Goal: Use online tool/utility: Utilize a website feature to perform a specific function

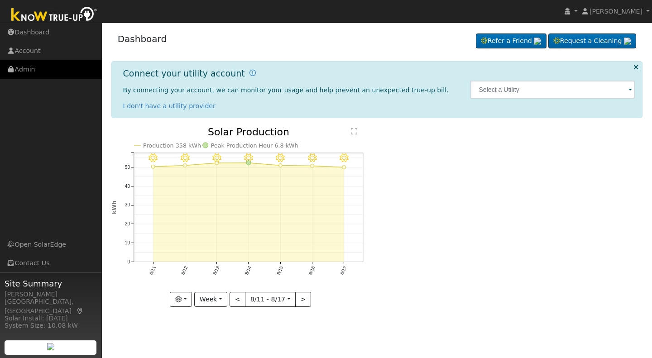
click at [34, 68] on link "Admin" at bounding box center [51, 69] width 102 height 19
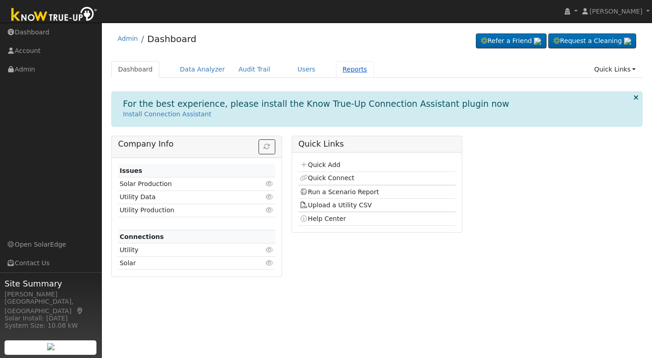
click at [340, 69] on link "Reports" at bounding box center [355, 69] width 38 height 17
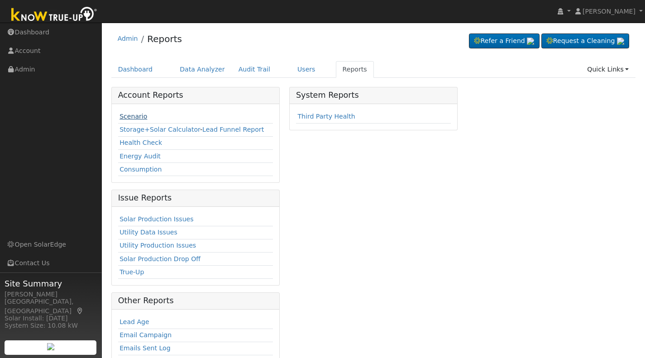
click at [132, 118] on link "Scenario" at bounding box center [133, 116] width 28 height 7
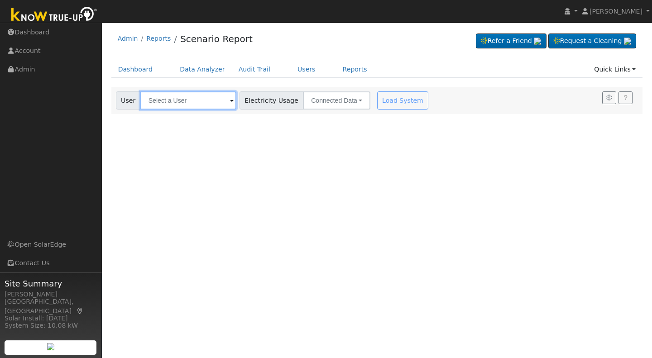
click at [152, 100] on input "text" at bounding box center [188, 100] width 96 height 18
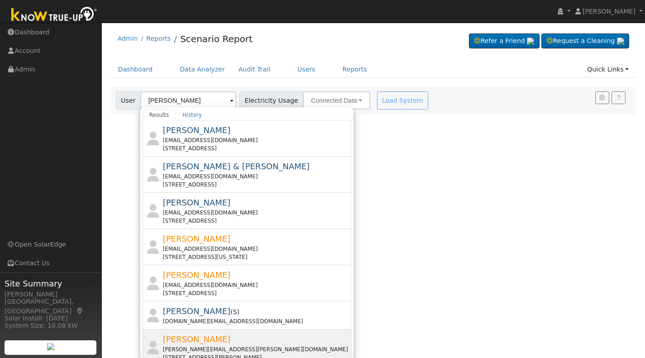
click at [167, 341] on span "[PERSON_NAME]" at bounding box center [197, 339] width 68 height 10
type input "Robin Grasmick"
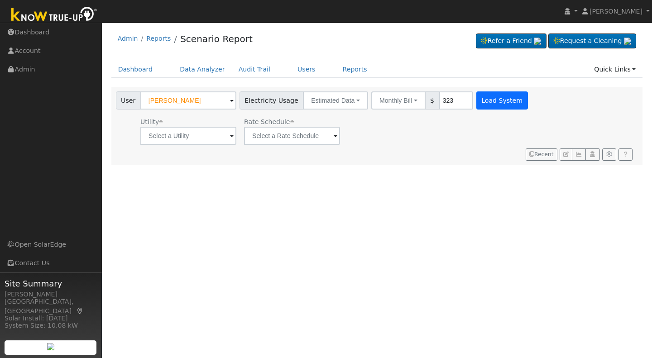
type input "323"
click at [485, 103] on button "Load System" at bounding box center [502, 100] width 52 height 18
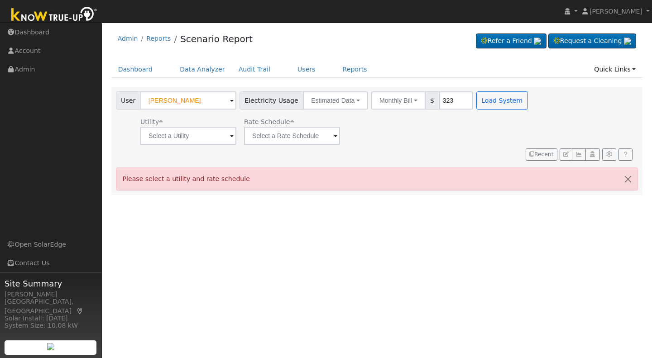
click at [231, 138] on span at bounding box center [232, 136] width 4 height 10
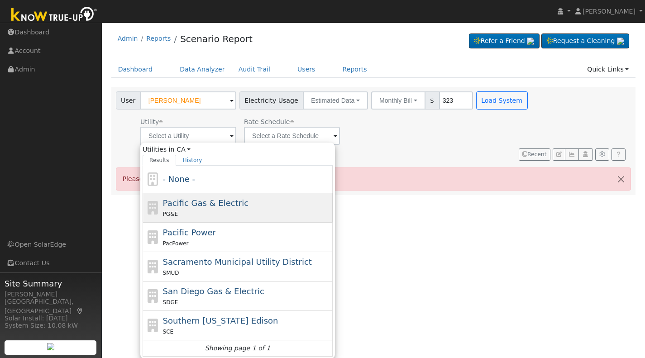
click at [199, 209] on div "Pacific Gas & Electric PG&E" at bounding box center [247, 208] width 168 height 22
type input "Pacific Gas & Electric"
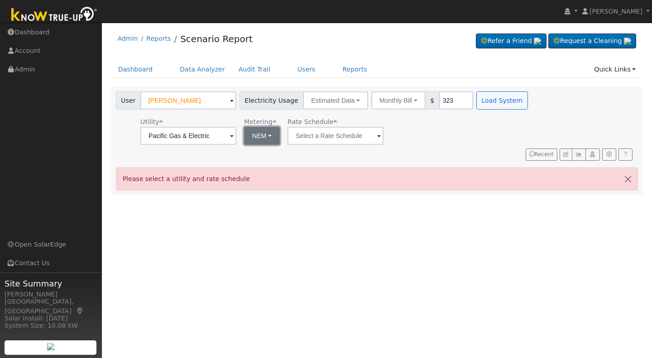
click at [267, 134] on button "NEM" at bounding box center [262, 136] width 36 height 18
click at [252, 173] on link "NBT" at bounding box center [274, 168] width 63 height 13
type input "E-ELEC"
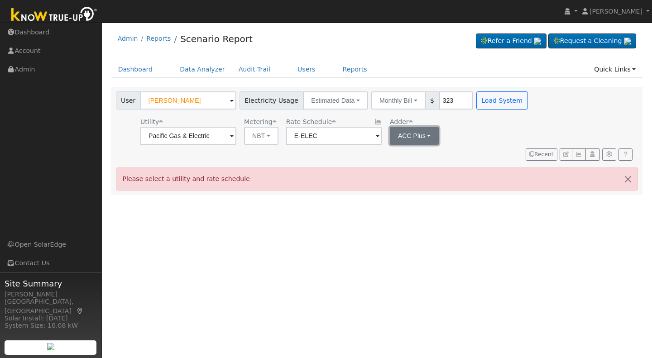
click at [428, 133] on button "ACC Plus" at bounding box center [414, 136] width 49 height 18
click at [411, 180] on link "SB-535" at bounding box center [418, 181] width 63 height 13
click at [492, 100] on button "Load System" at bounding box center [502, 100] width 52 height 18
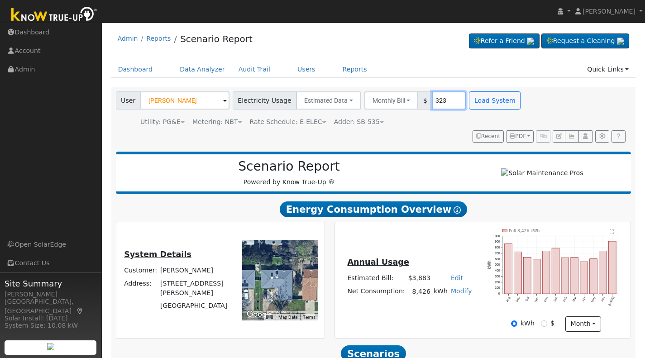
click at [439, 98] on input "323" at bounding box center [449, 100] width 34 height 18
click at [484, 95] on button "Load System" at bounding box center [495, 100] width 52 height 18
click at [435, 101] on input "310" at bounding box center [449, 100] width 34 height 18
click at [486, 105] on button "Load System" at bounding box center [495, 100] width 52 height 18
click at [439, 102] on input "312" at bounding box center [449, 100] width 34 height 18
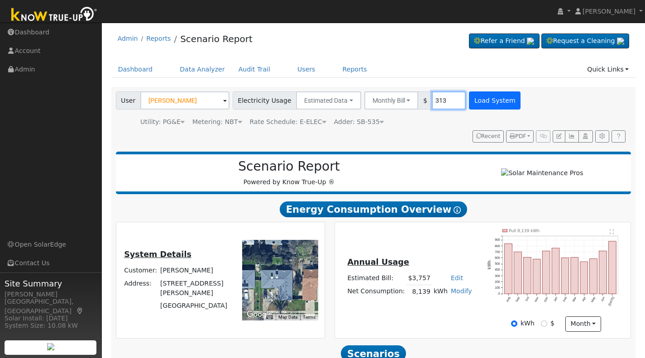
type input "313"
click at [487, 96] on button "Load System" at bounding box center [495, 100] width 52 height 18
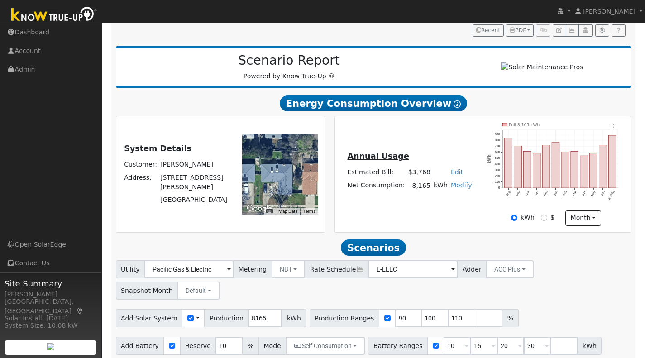
scroll to position [116, 0]
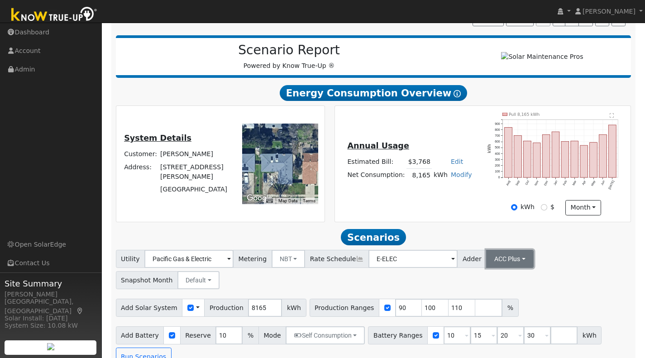
click at [506, 263] on button "ACC Plus" at bounding box center [510, 259] width 48 height 18
click at [477, 310] on link "SB-535" at bounding box center [498, 304] width 63 height 13
click at [475, 312] on input "number" at bounding box center [488, 308] width 27 height 18
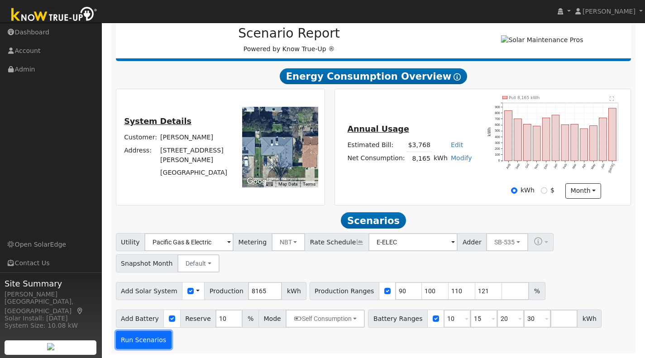
click at [146, 341] on button "Run Scenarios" at bounding box center [144, 340] width 56 height 18
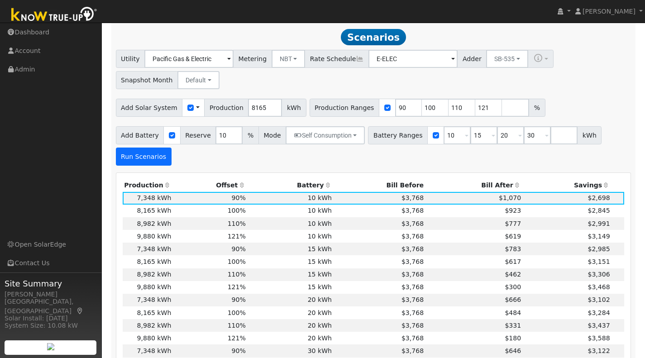
scroll to position [322, 0]
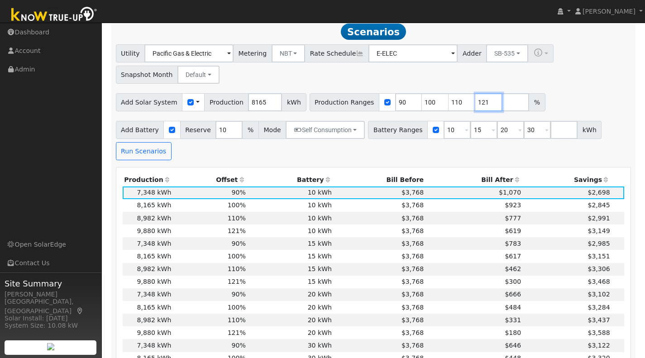
drag, startPoint x: 472, startPoint y: 105, endPoint x: 458, endPoint y: 105, distance: 13.1
click at [475, 105] on input "121" at bounding box center [488, 102] width 27 height 18
click at [138, 159] on button "Run Scenarios" at bounding box center [144, 151] width 56 height 18
drag, startPoint x: 466, startPoint y: 107, endPoint x: 471, endPoint y: 109, distance: 5.3
click at [475, 109] on input "125" at bounding box center [488, 102] width 27 height 18
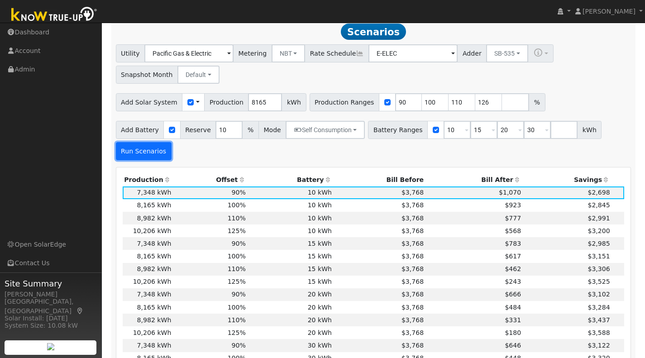
click at [141, 156] on button "Run Scenarios" at bounding box center [144, 151] width 56 height 18
drag, startPoint x: 472, startPoint y: 107, endPoint x: 448, endPoint y: 110, distance: 24.2
click at [448, 110] on div "Production Ranges 90 100 110 126 %" at bounding box center [428, 102] width 236 height 18
type input "132"
click at [151, 152] on button "Run Scenarios" at bounding box center [144, 151] width 56 height 18
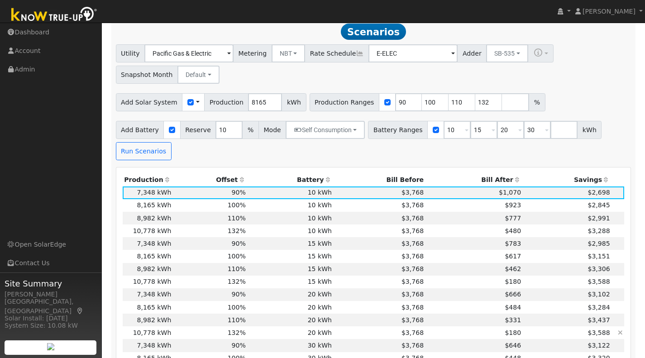
click at [253, 335] on td "20 kWh" at bounding box center [290, 332] width 86 height 13
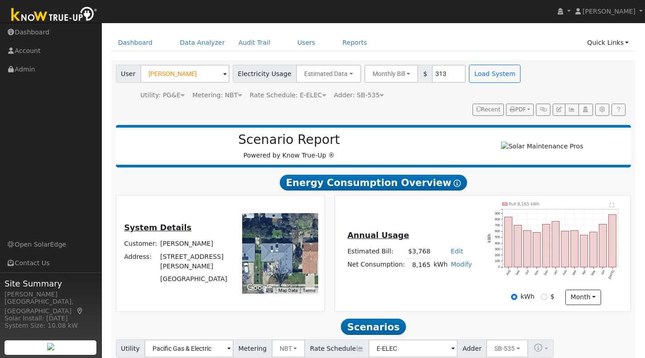
scroll to position [0, 0]
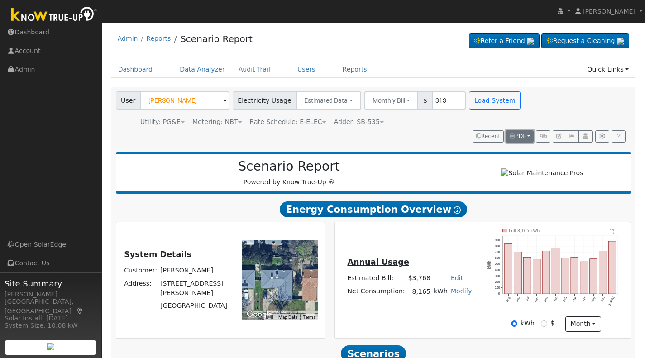
click at [520, 135] on span "PDF" at bounding box center [518, 136] width 16 height 6
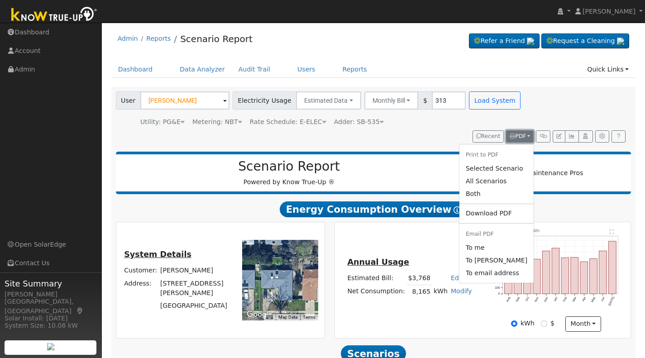
click at [520, 135] on span "PDF" at bounding box center [518, 136] width 16 height 6
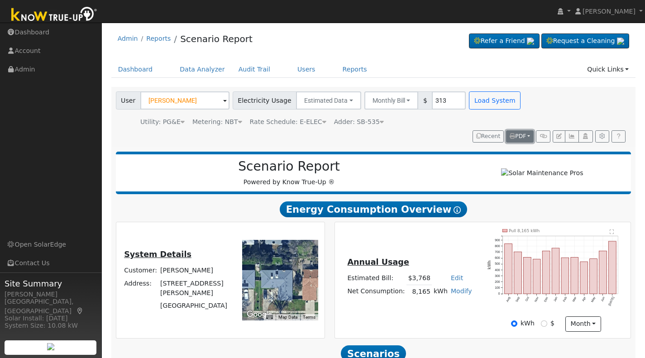
click at [517, 134] on span "PDF" at bounding box center [518, 136] width 16 height 6
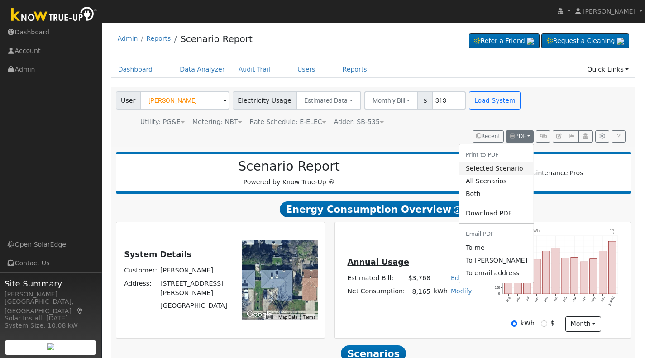
click at [482, 168] on link "Selected Scenario" at bounding box center [496, 168] width 74 height 13
